Goal: Transaction & Acquisition: Book appointment/travel/reservation

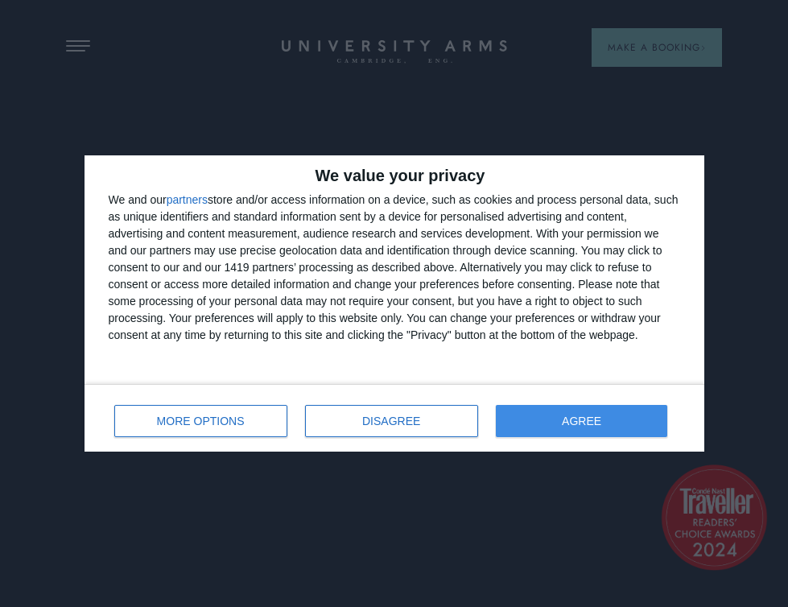
click at [564, 414] on button "AGREE" at bounding box center [582, 421] width 172 height 32
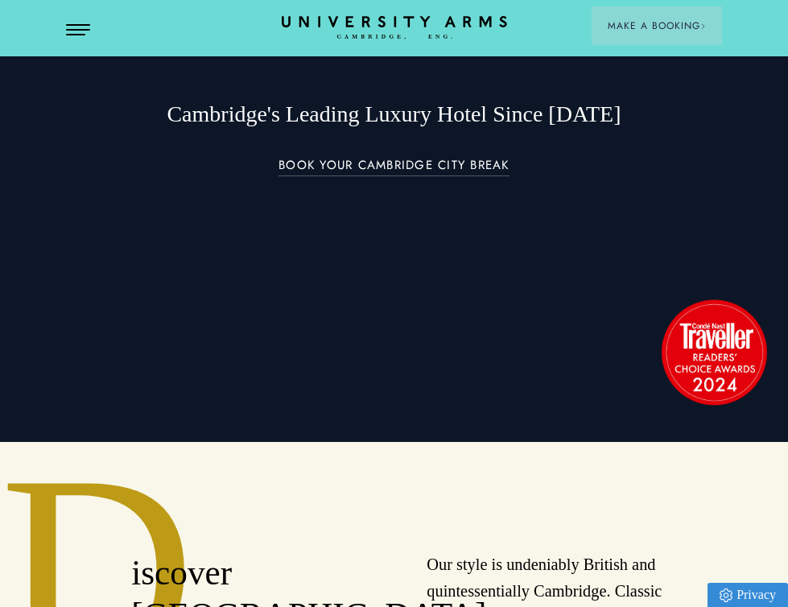
scroll to position [158, 0]
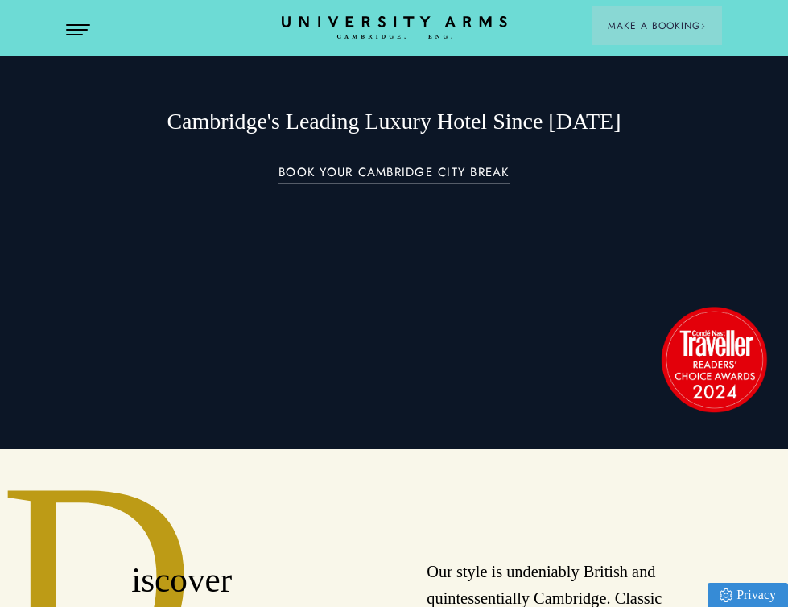
click at [77, 27] on button "Open Menu" at bounding box center [78, 30] width 24 height 13
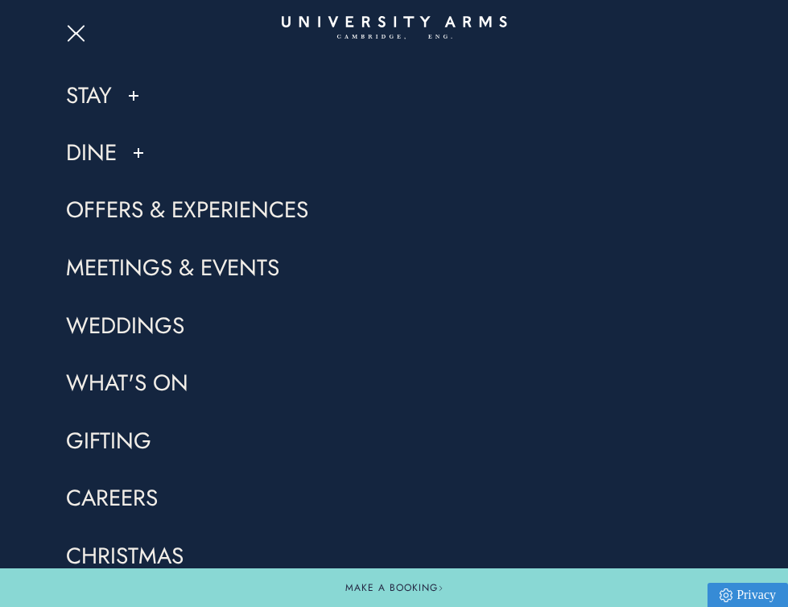
scroll to position [295, 0]
drag, startPoint x: 93, startPoint y: 93, endPoint x: 102, endPoint y: 74, distance: 20.9
click at [93, 91] on link "Stay" at bounding box center [89, 95] width 46 height 30
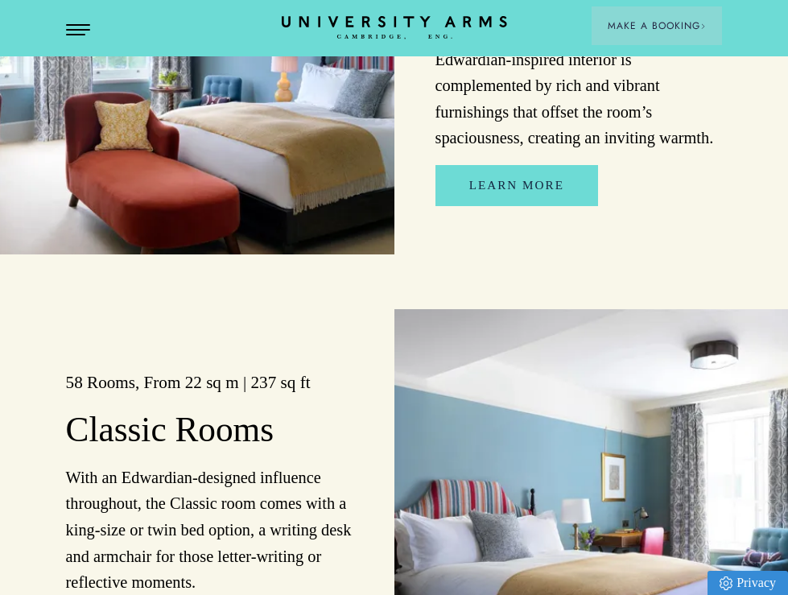
scroll to position [1690, 0]
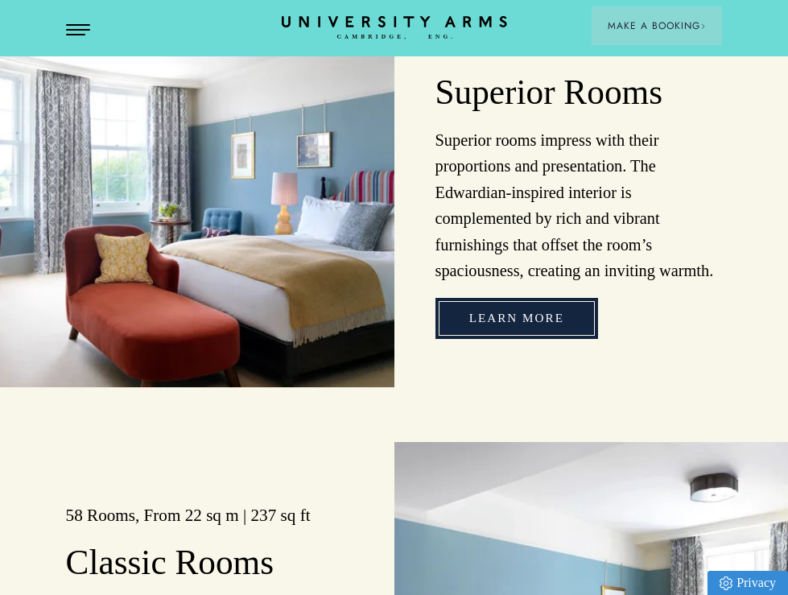
click at [502, 328] on link "Learn more" at bounding box center [517, 318] width 163 height 41
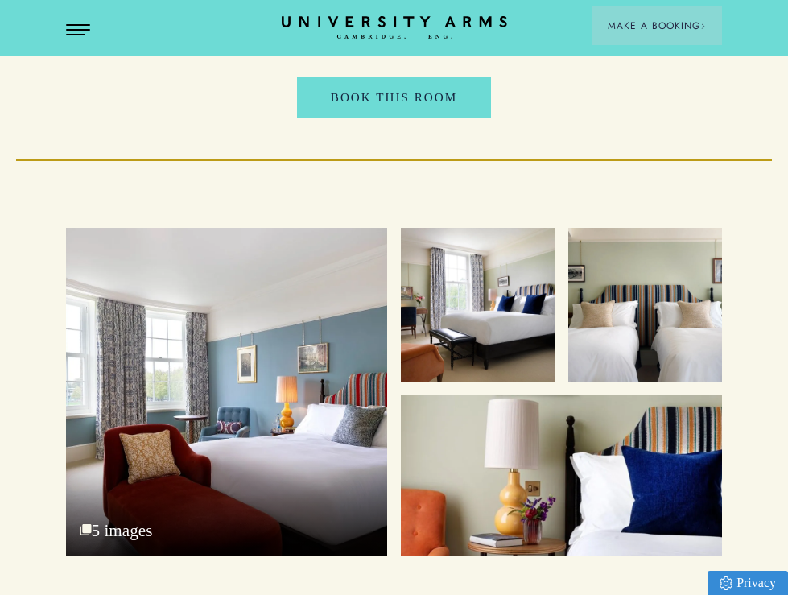
scroll to position [1974, 0]
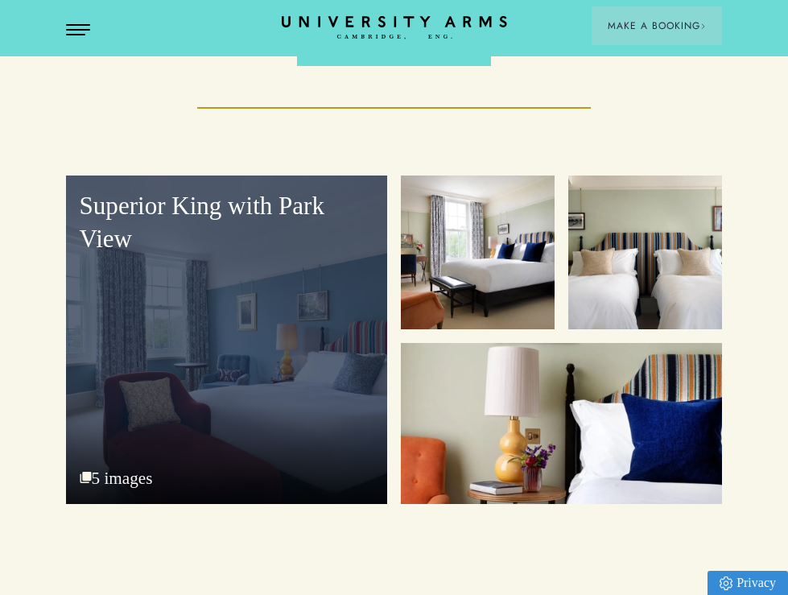
click at [216, 295] on div "Superior King with Park View" at bounding box center [226, 339] width 321 height 328
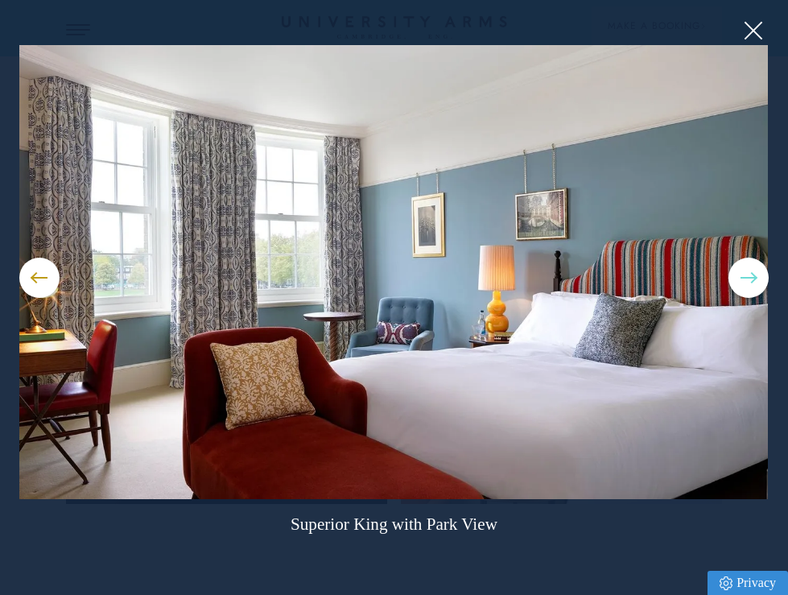
click at [745, 275] on button at bounding box center [749, 278] width 40 height 40
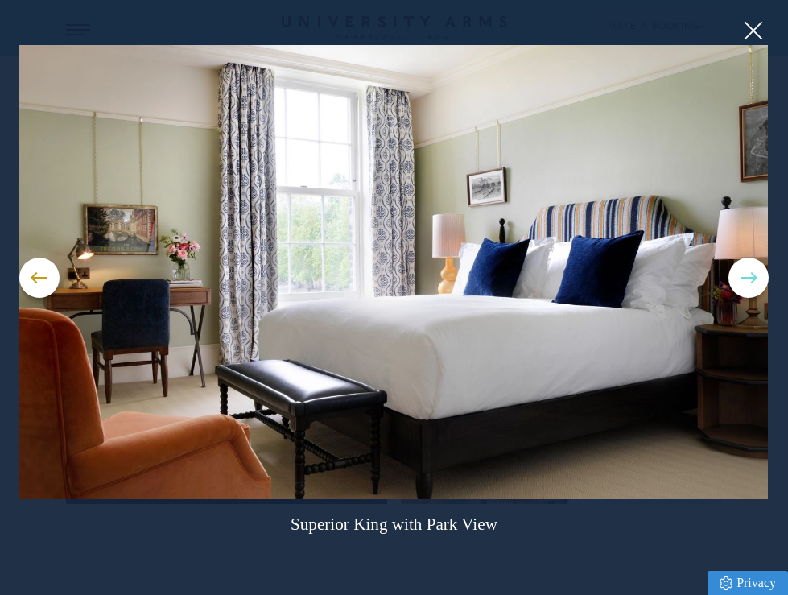
click at [745, 275] on button at bounding box center [749, 278] width 40 height 40
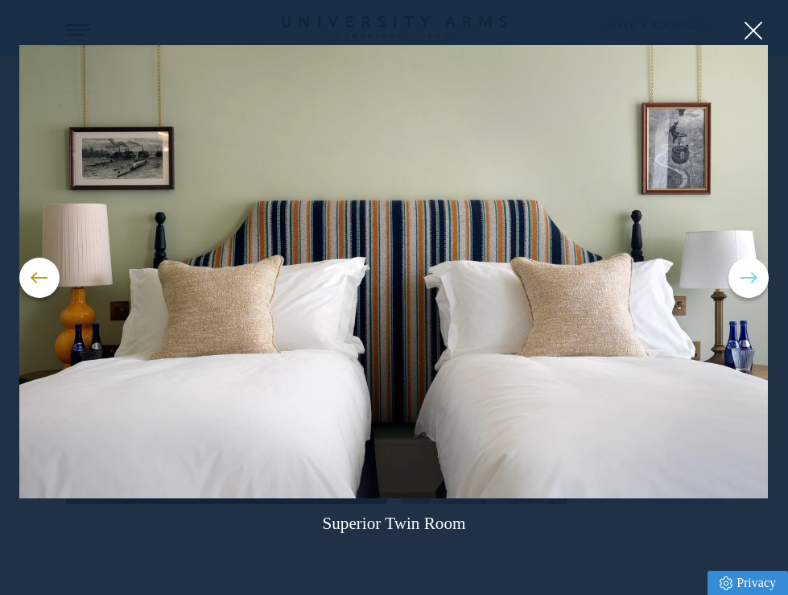
click at [745, 275] on button at bounding box center [749, 278] width 40 height 40
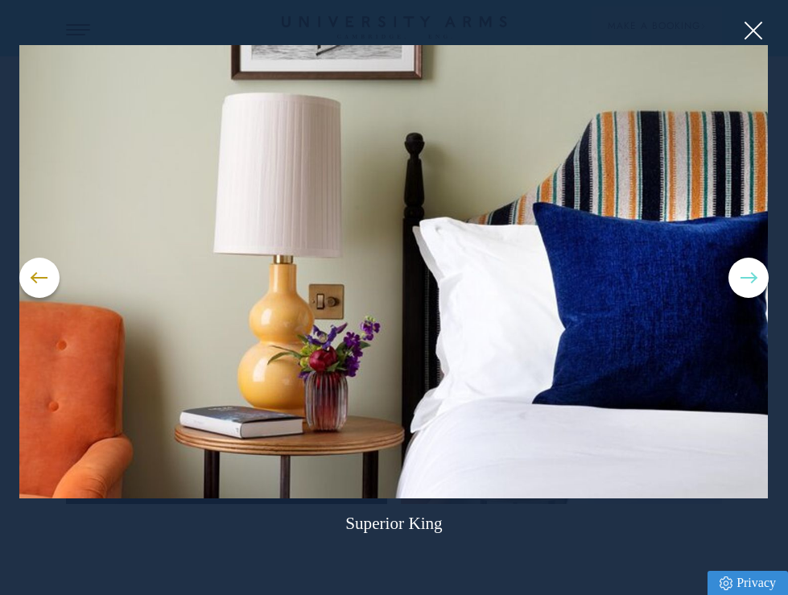
click at [745, 275] on button at bounding box center [749, 278] width 40 height 40
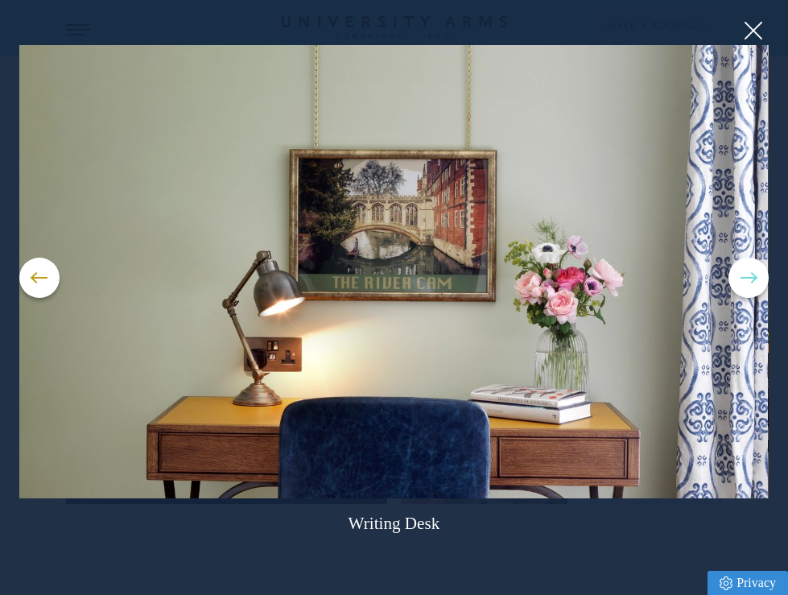
click at [745, 275] on button at bounding box center [749, 278] width 40 height 40
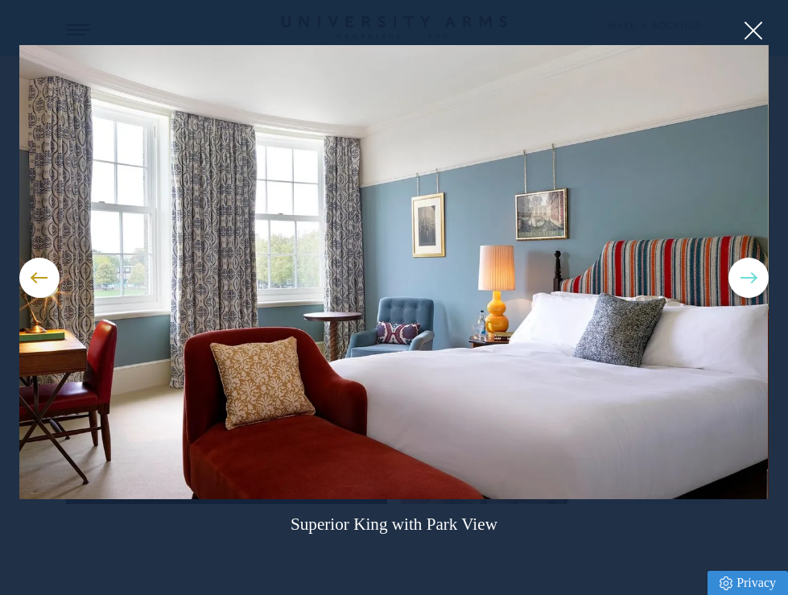
click at [745, 275] on button at bounding box center [749, 278] width 40 height 40
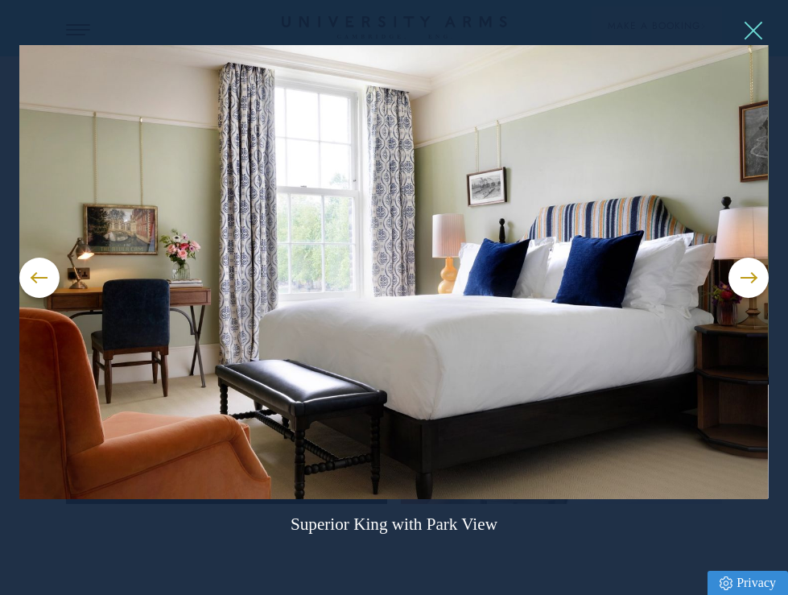
click at [755, 27] on button at bounding box center [753, 31] width 24 height 24
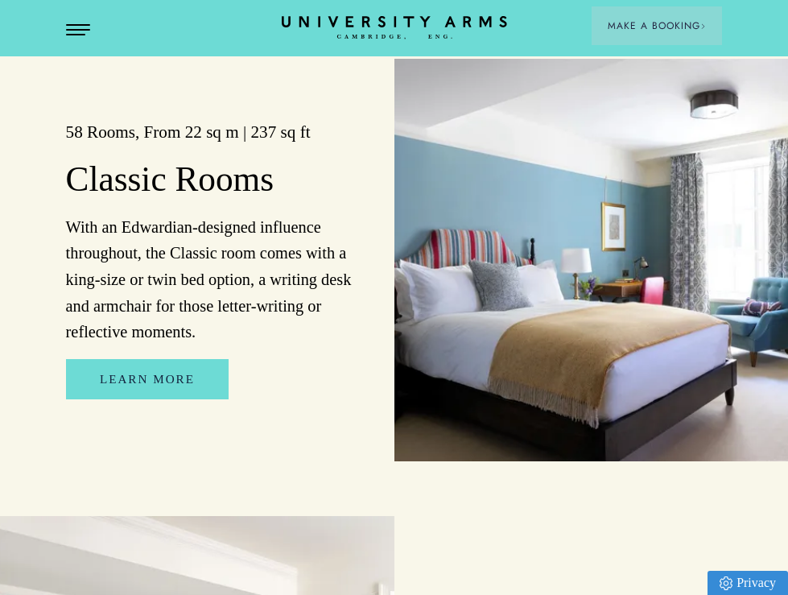
scroll to position [2034, 0]
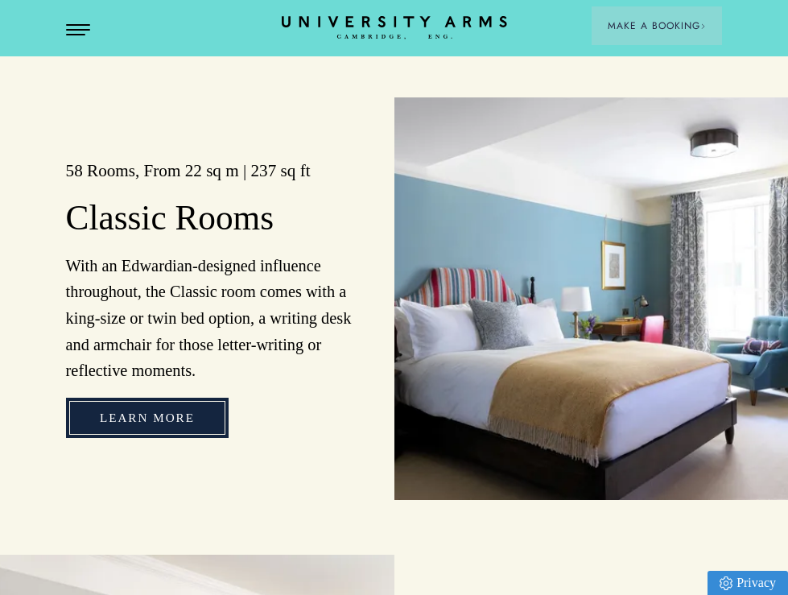
click at [169, 423] on link "Learn More" at bounding box center [147, 418] width 163 height 41
